Goal: Task Accomplishment & Management: Use online tool/utility

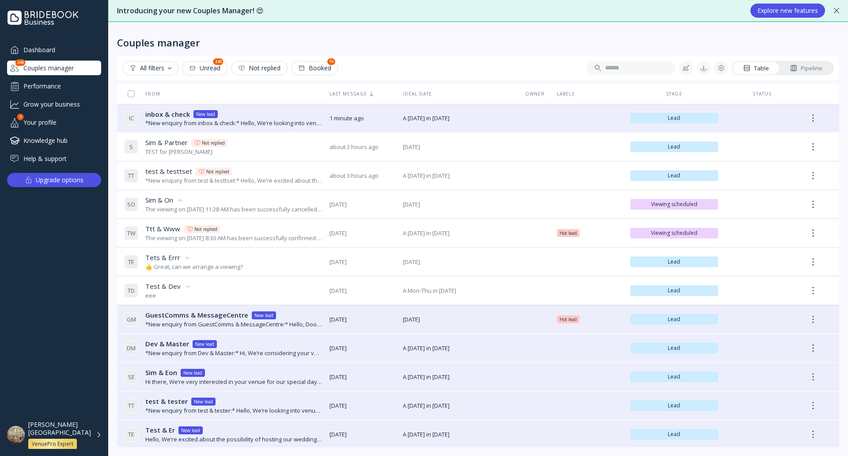
click at [275, 149] on div "S Sim & Partner Sim & Partner Not replied TEST for Chris" at bounding box center [223, 146] width 198 height 25
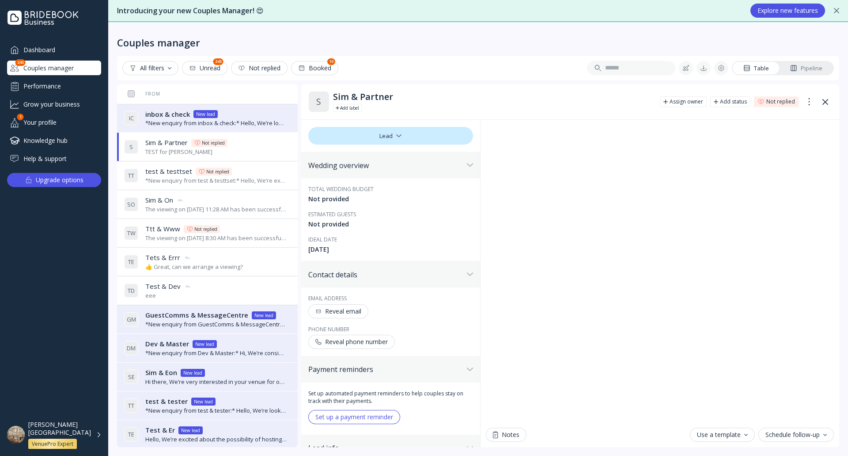
click at [247, 119] on div "*New enquiry from inbox & check:* Hello, We’re looking into venues for our wedd…" at bounding box center [216, 123] width 142 height 8
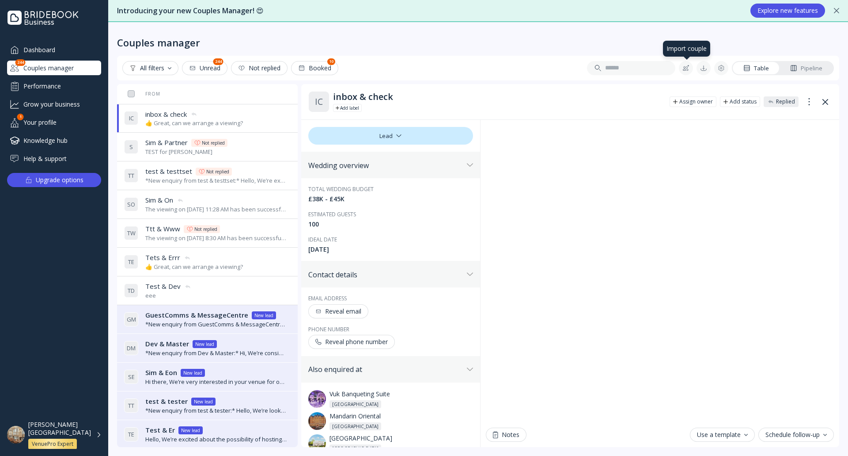
click at [688, 70] on div at bounding box center [686, 68] width 7 height 7
click at [713, 114] on div "Manual import" at bounding box center [739, 114] width 100 height 8
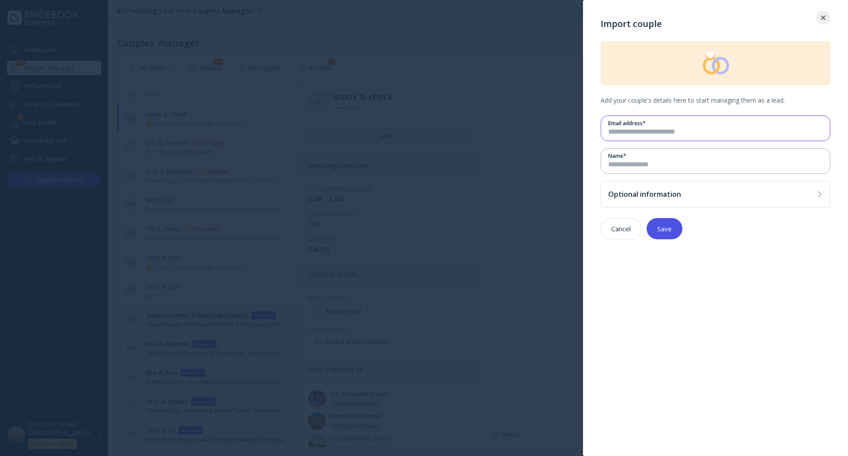
click at [630, 134] on input "email" at bounding box center [716, 132] width 215 height 10
type input "**********"
click at [676, 235] on button "Save" at bounding box center [665, 228] width 36 height 21
drag, startPoint x: 667, startPoint y: 130, endPoint x: 629, endPoint y: 133, distance: 38.2
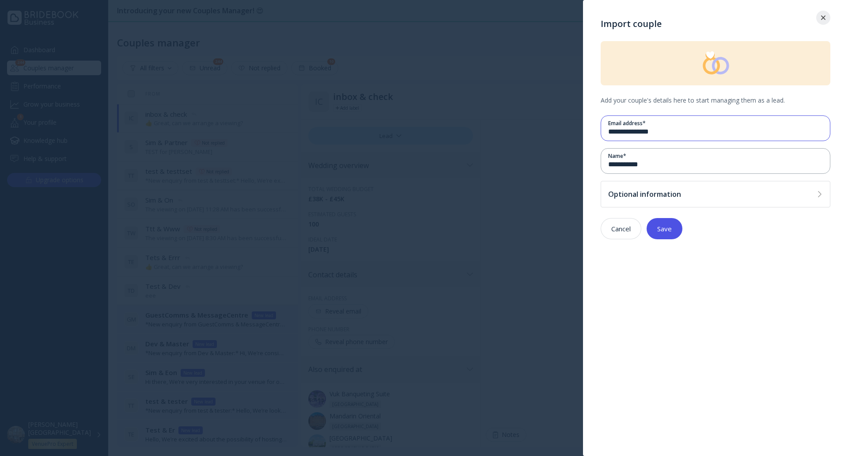
click at [629, 133] on input "**********" at bounding box center [716, 132] width 215 height 10
type input "**********"
click at [663, 231] on div "Save" at bounding box center [665, 228] width 15 height 7
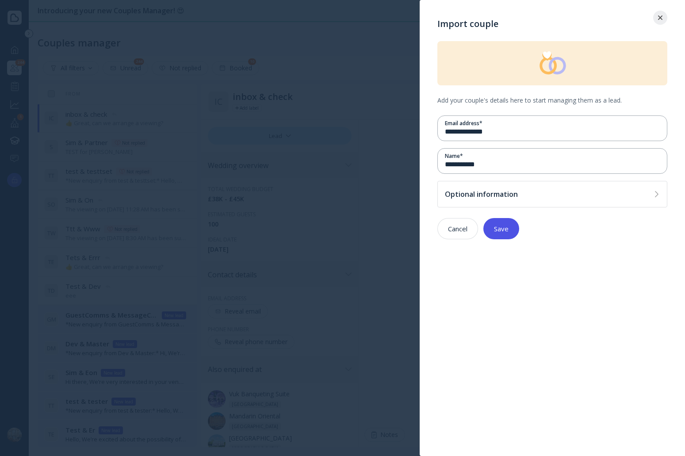
click at [512, 228] on button "Save" at bounding box center [501, 228] width 36 height 21
drag, startPoint x: 462, startPoint y: 164, endPoint x: 479, endPoint y: 165, distance: 17.7
click at [463, 164] on input "**********" at bounding box center [552, 165] width 215 height 10
drag, startPoint x: 490, startPoint y: 166, endPoint x: 456, endPoint y: 162, distance: 33.8
click at [456, 162] on input "**********" at bounding box center [552, 165] width 215 height 10
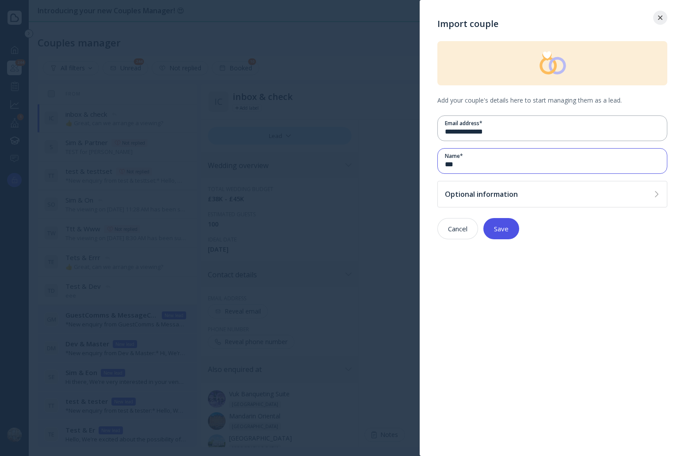
type input "***"
click at [373, 107] on div at bounding box center [342, 228] width 685 height 456
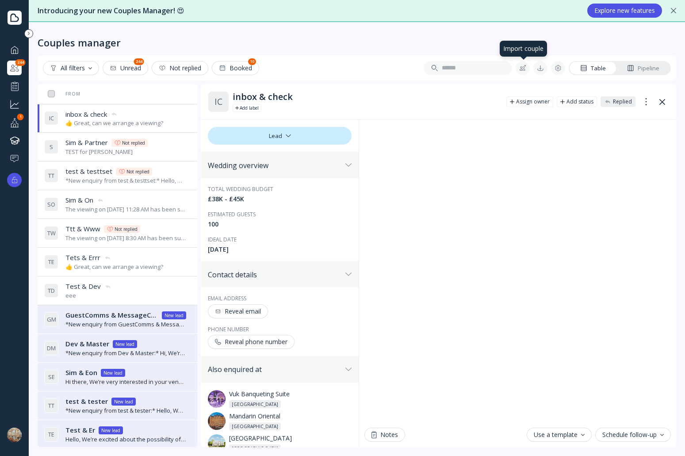
click at [525, 68] on div at bounding box center [522, 68] width 7 height 7
click at [544, 113] on div "Manual import" at bounding box center [575, 114] width 100 height 8
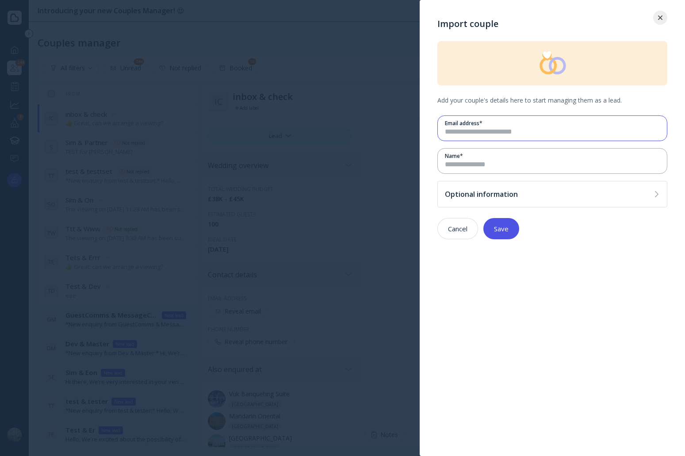
click at [522, 131] on input "email" at bounding box center [552, 132] width 215 height 10
type input "**********"
type input "*****"
click at [505, 231] on div "Save" at bounding box center [501, 228] width 15 height 7
click at [658, 17] on icon at bounding box center [660, 17] width 4 height 4
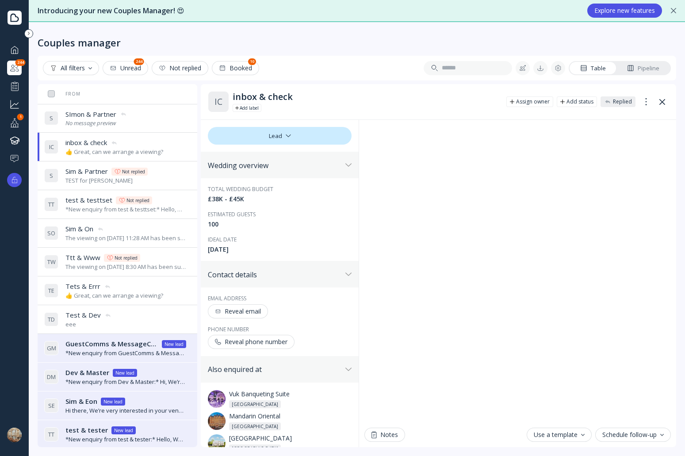
click at [142, 121] on div "S SImon & Partner SImon & Partner No message preview" at bounding box center [115, 118] width 142 height 25
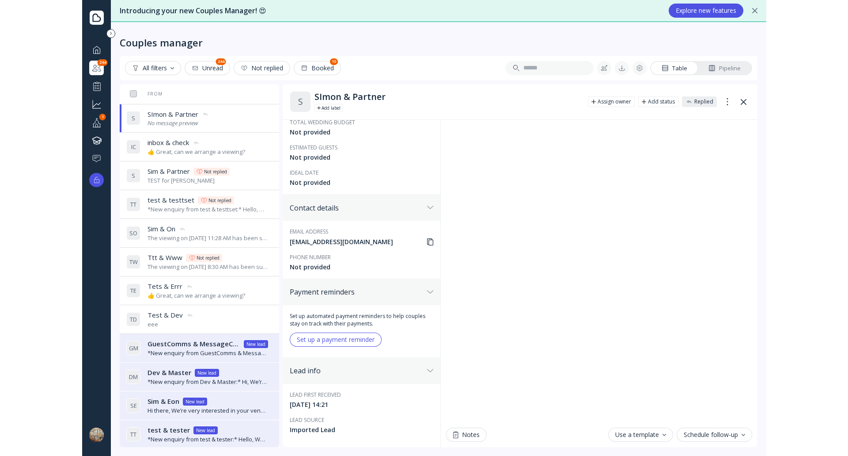
scroll to position [70, 0]
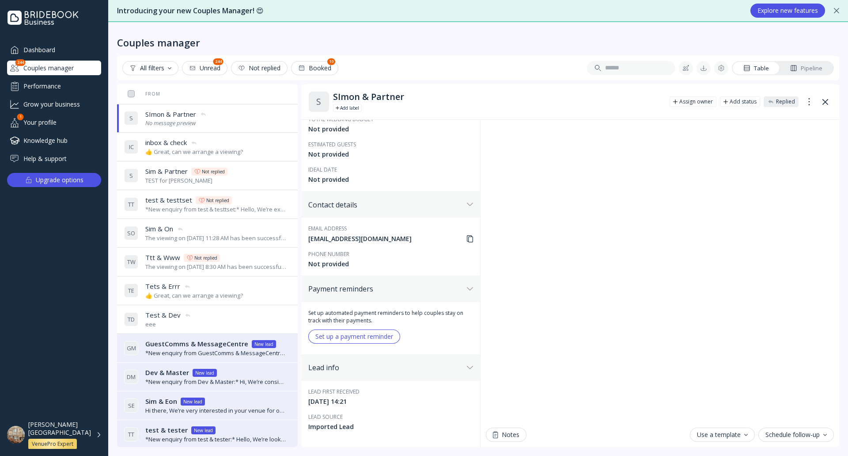
click at [252, 141] on div "I C inbox & check inbox & check 👍 Great, can we arrange a viewing?" at bounding box center [205, 146] width 163 height 25
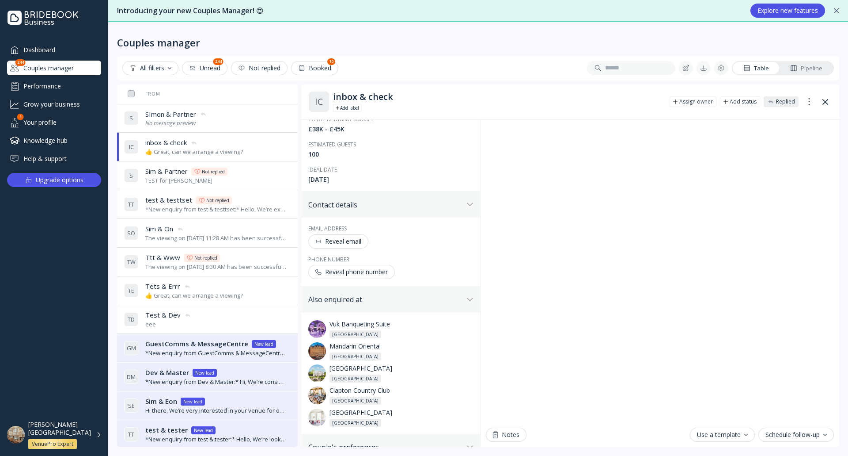
click at [102, 436] on div "[PERSON_NAME][GEOGRAPHIC_DATA] VenuePro Expert" at bounding box center [54, 434] width 108 height 28
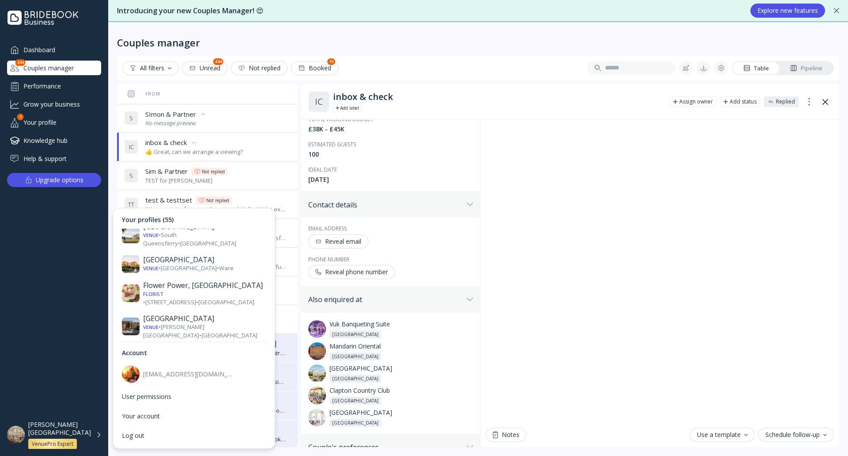
scroll to position [663, 0]
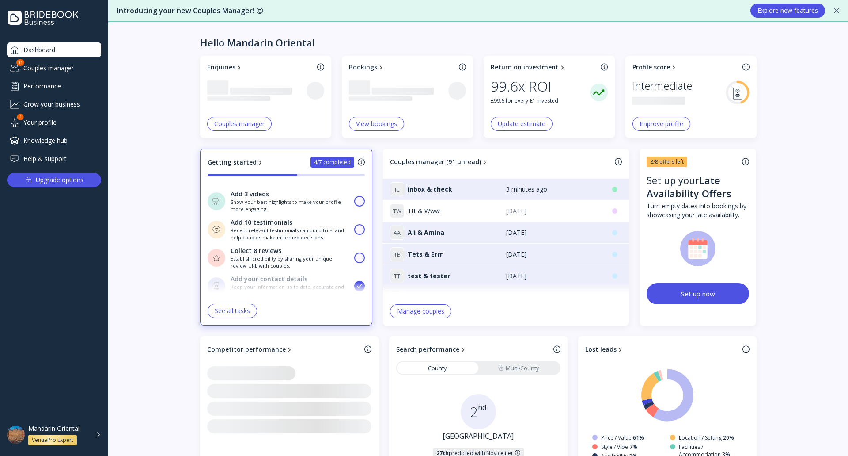
click at [67, 69] on div "Couples manager" at bounding box center [54, 68] width 94 height 15
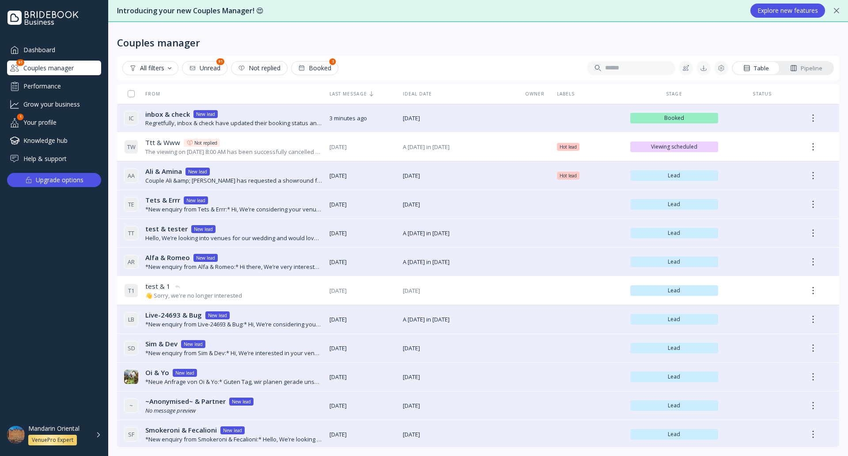
click at [65, 105] on div "Grow your business" at bounding box center [54, 104] width 94 height 15
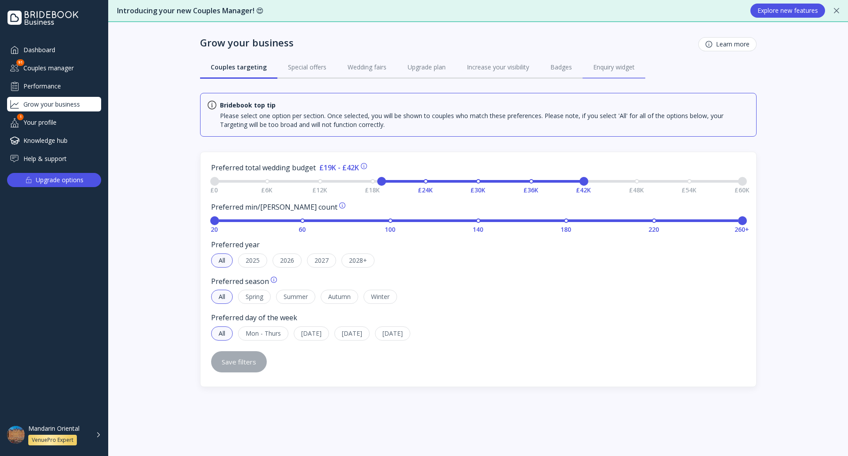
click at [612, 62] on link "Enquiry widget" at bounding box center [614, 67] width 63 height 23
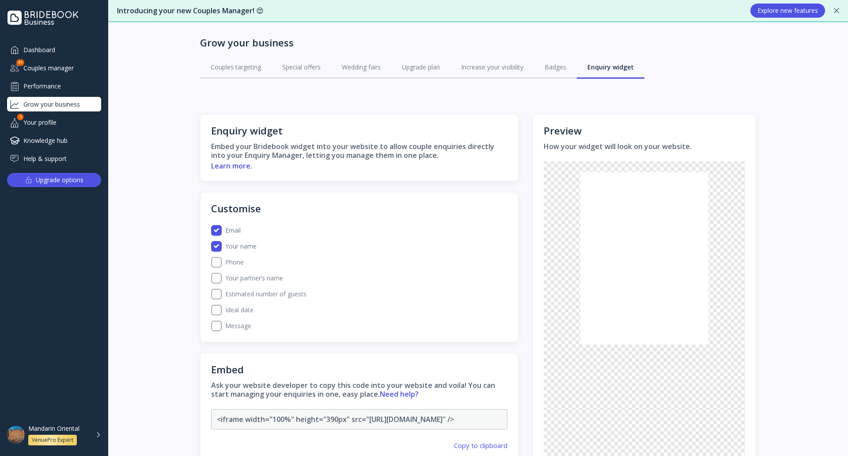
click at [222, 329] on label "Message" at bounding box center [365, 325] width 286 height 11
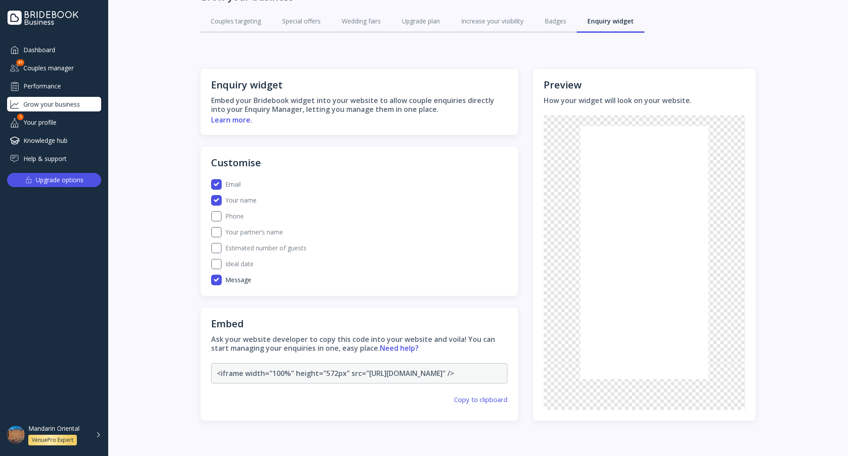
scroll to position [76, 0]
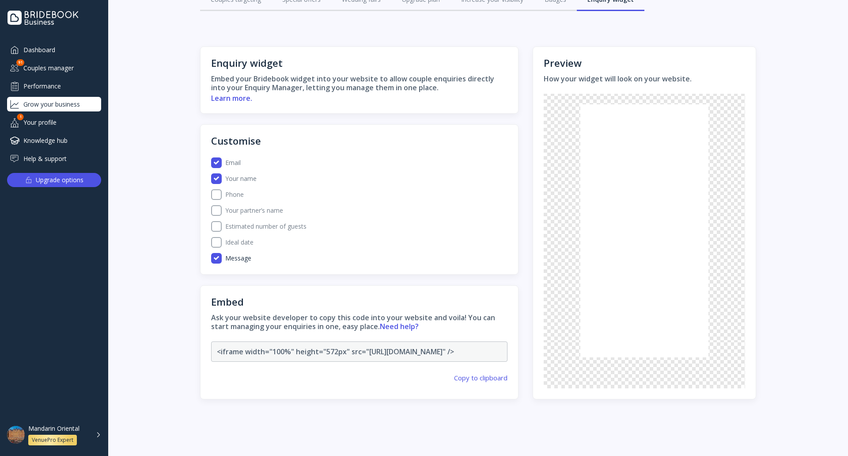
drag, startPoint x: 470, startPoint y: 351, endPoint x: 365, endPoint y: 345, distance: 104.9
click at [365, 345] on code "<iframe width="100%" height="572px" src="[URL][DOMAIN_NAME]" />" at bounding box center [359, 351] width 297 height 20
copy code "[URL][DOMAIN_NAME]"
click at [56, 67] on div "Couples manager" at bounding box center [54, 68] width 94 height 15
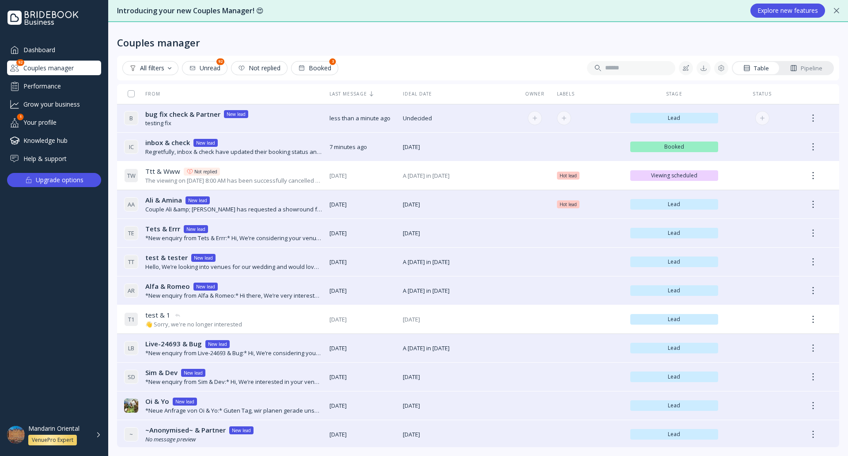
click at [282, 117] on div "B bug fix check & Partner bug fix check & Partner New lead testing fix" at bounding box center [223, 118] width 198 height 25
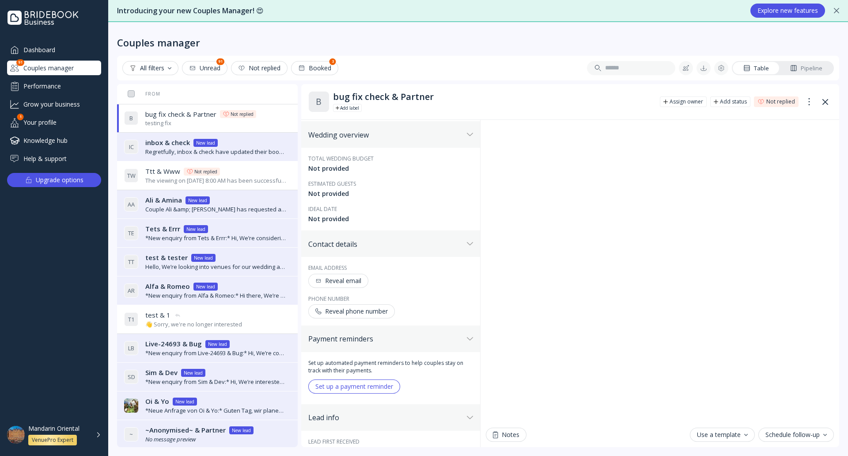
scroll to position [80, 0]
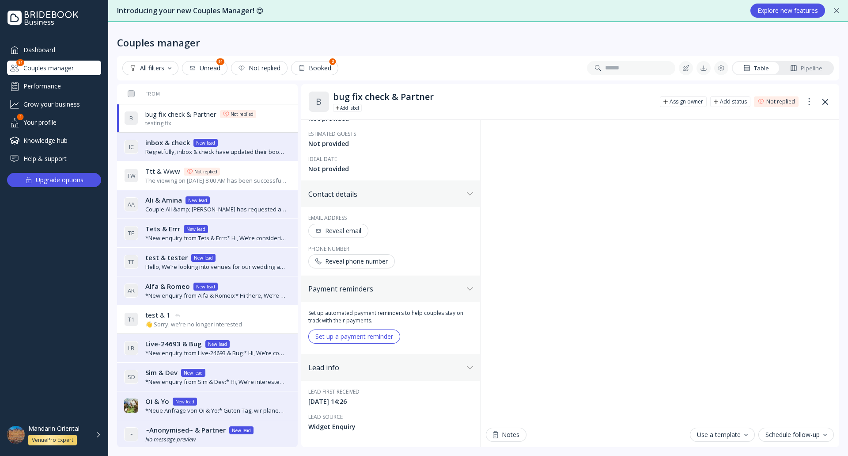
click at [353, 35] on div "Couples manager" at bounding box center [478, 35] width 723 height 27
